Goal: Task Accomplishment & Management: Manage account settings

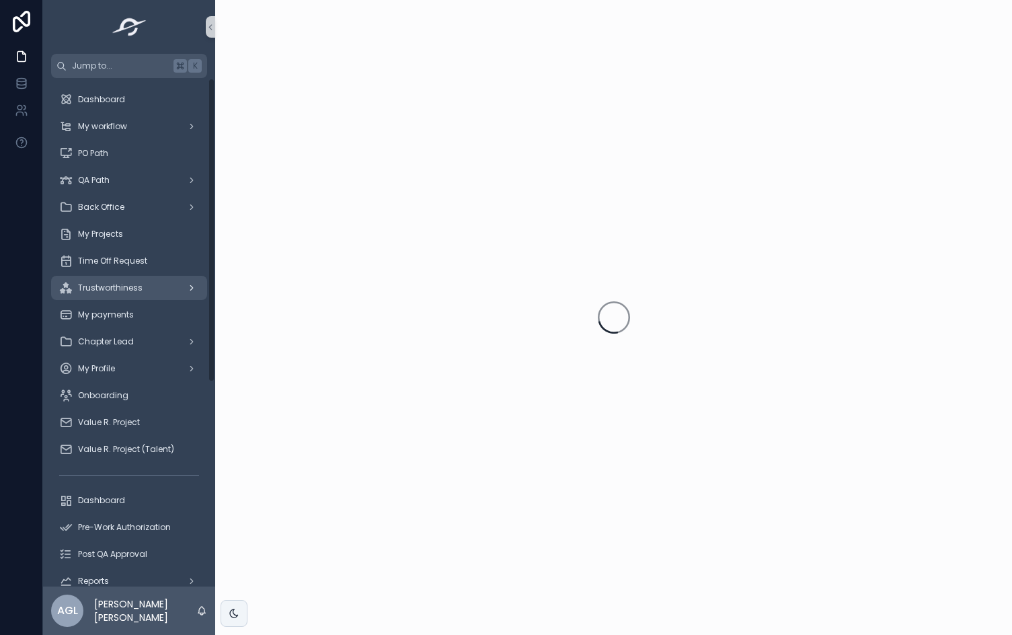
click at [128, 286] on span "Trustworthiness" at bounding box center [110, 287] width 65 height 11
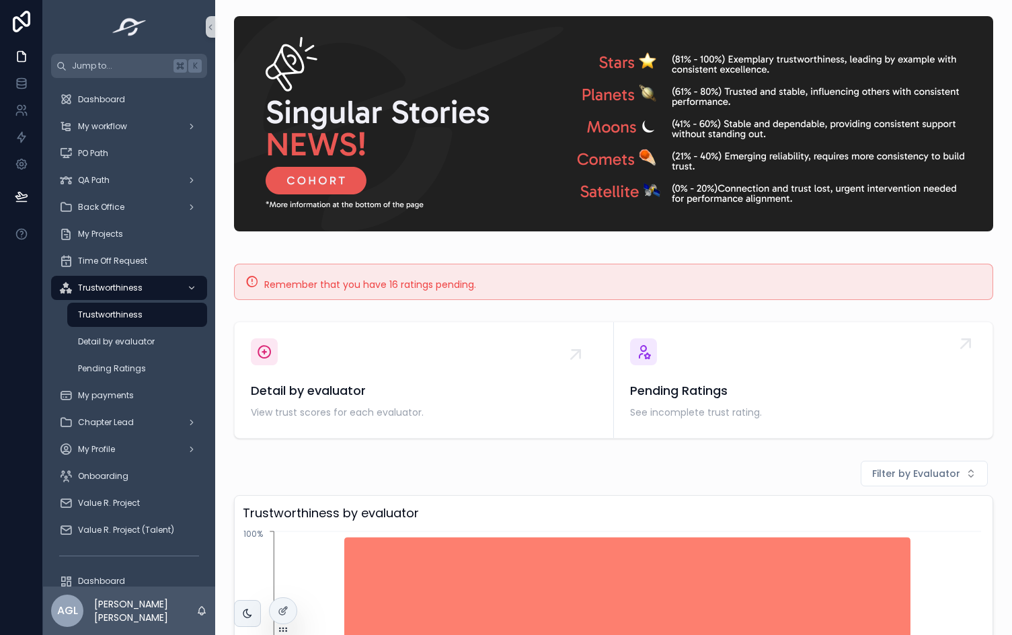
click at [665, 402] on div "Pending Ratings See incomplete trust rating." at bounding box center [803, 401] width 347 height 40
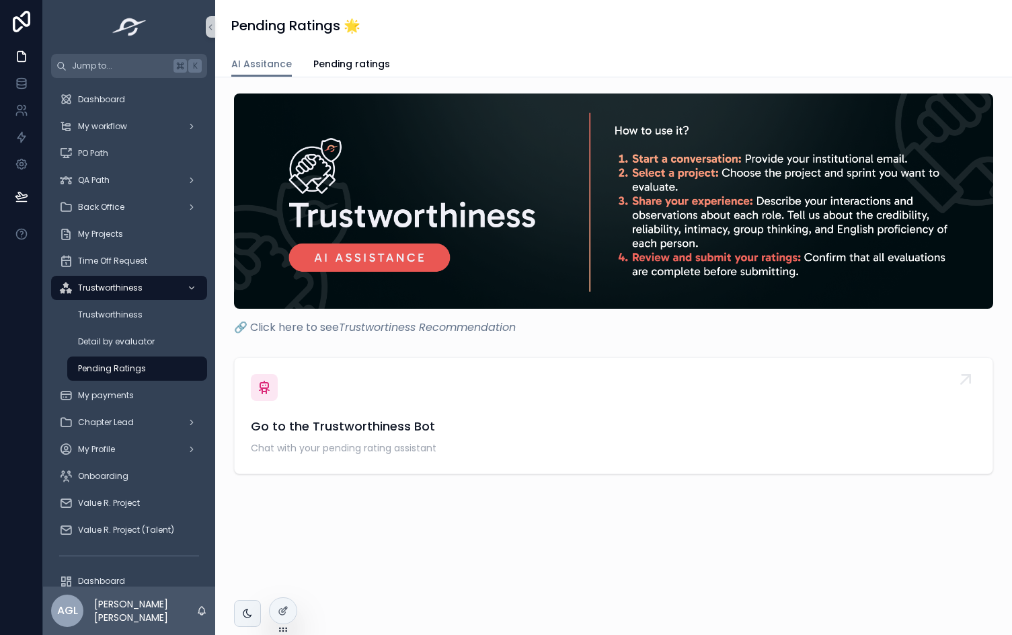
click at [575, 426] on span "Go to the Trustworthiness Bot" at bounding box center [613, 426] width 725 height 19
click at [352, 65] on span "Pending ratings" at bounding box center [351, 63] width 77 height 13
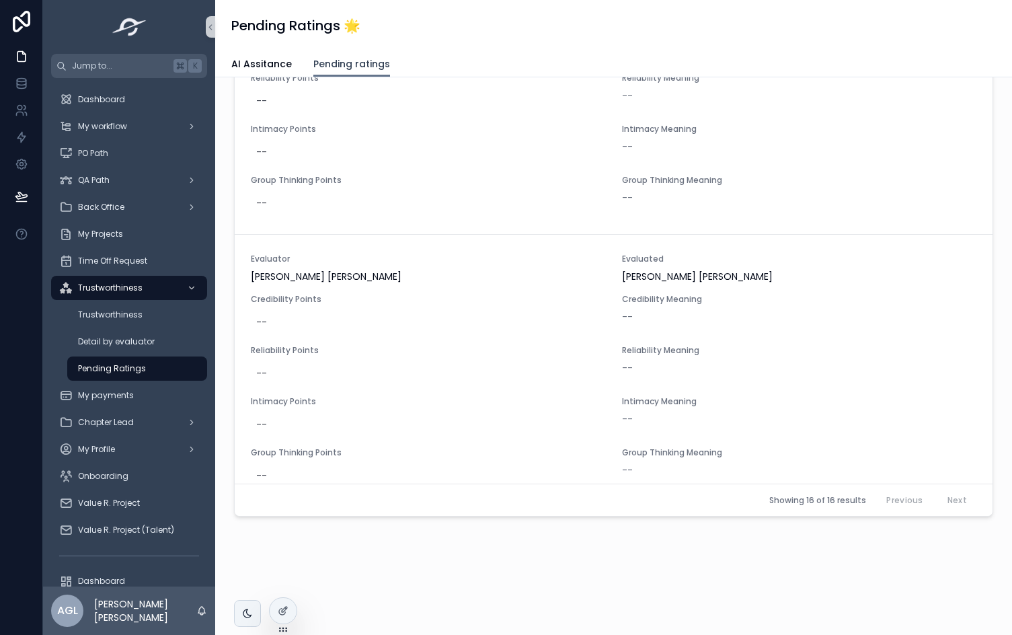
scroll to position [3913, 0]
